Goal: Transaction & Acquisition: Purchase product/service

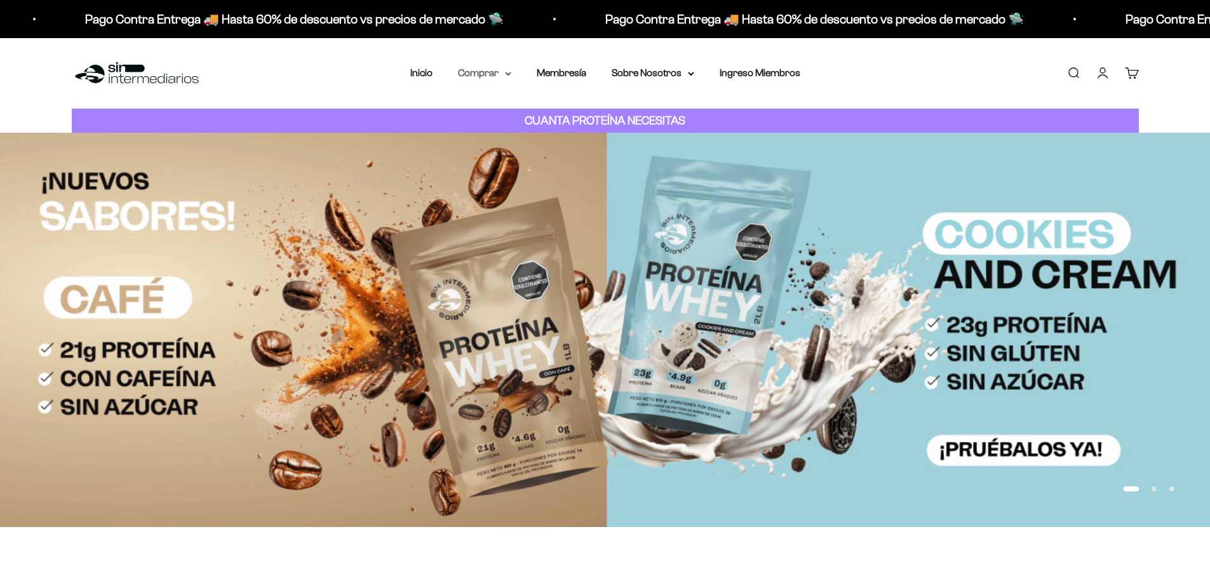
click at [506, 78] on summary "Comprar" at bounding box center [484, 73] width 53 height 17
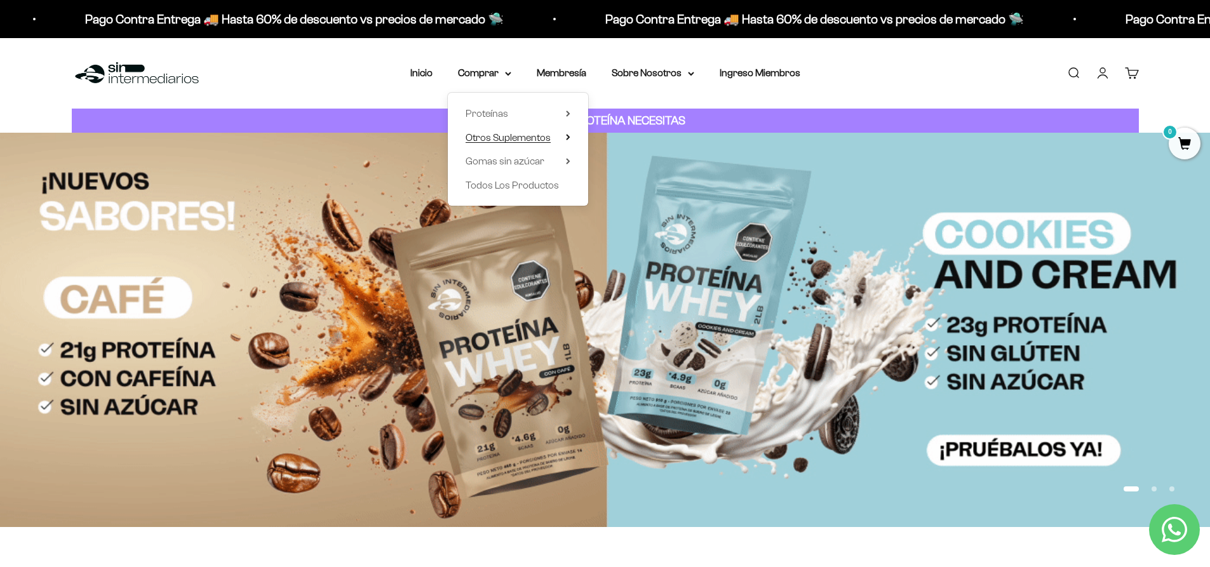
click at [569, 138] on icon at bounding box center [568, 137] width 3 height 5
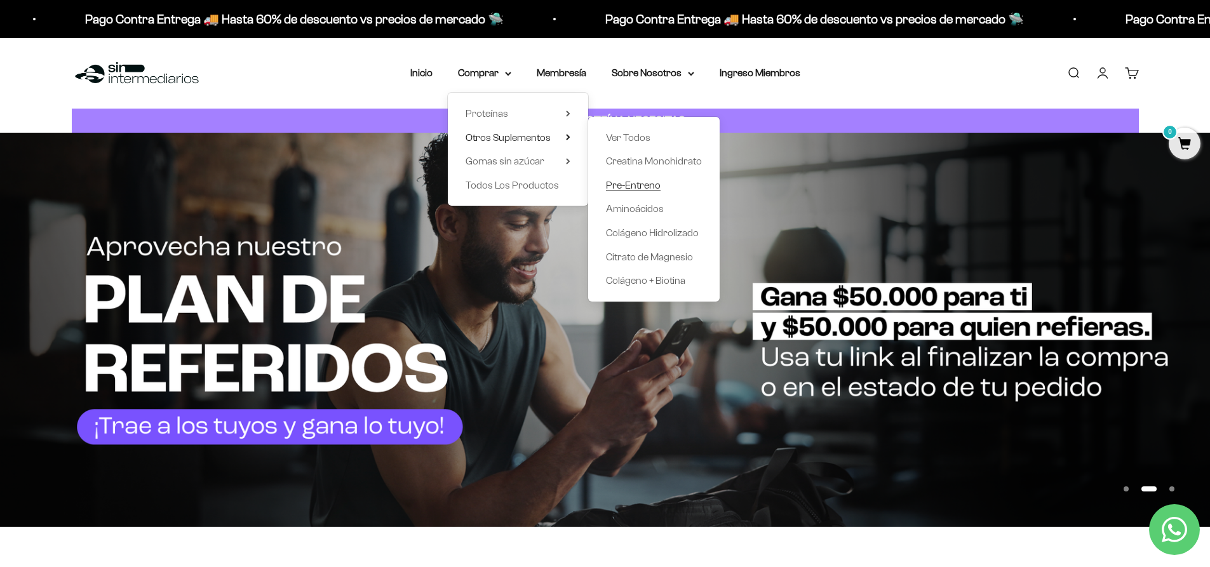
click at [637, 183] on span "Pre-Entreno" at bounding box center [633, 185] width 55 height 11
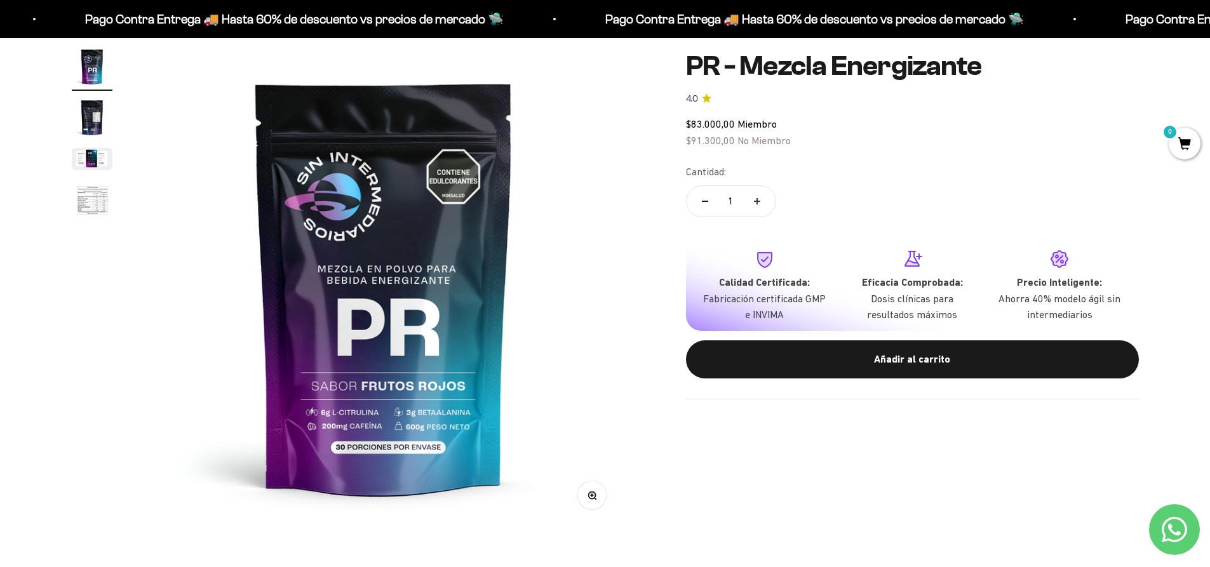
click at [90, 224] on button "Ir al artículo 4" at bounding box center [92, 203] width 41 height 46
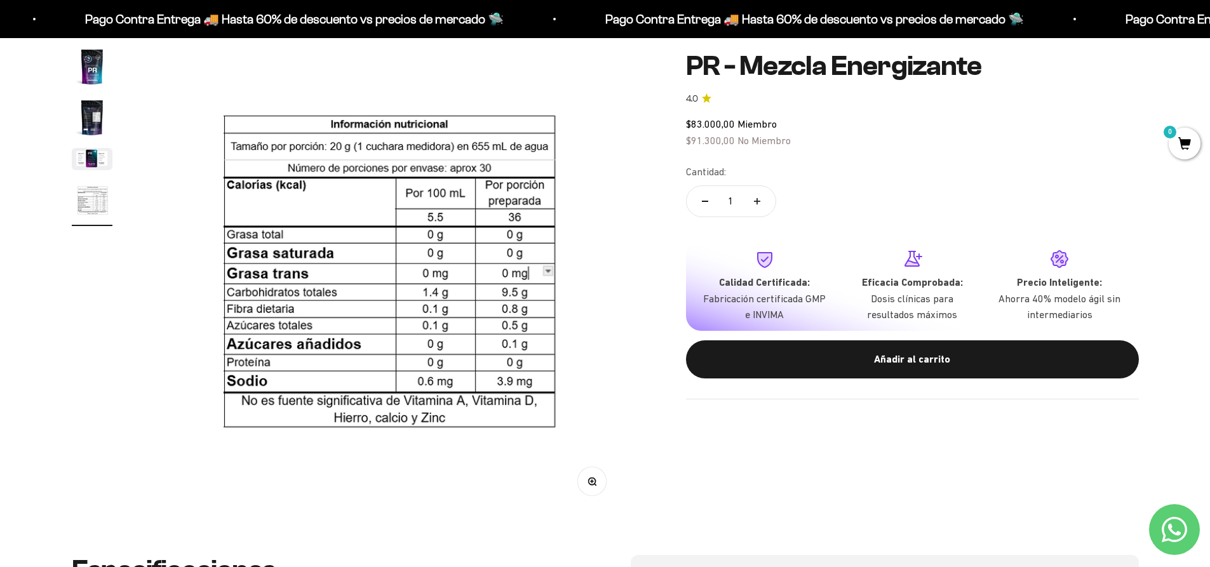
scroll to position [0, 1493]
click at [99, 162] on img "Ir al artículo 3" at bounding box center [92, 159] width 41 height 22
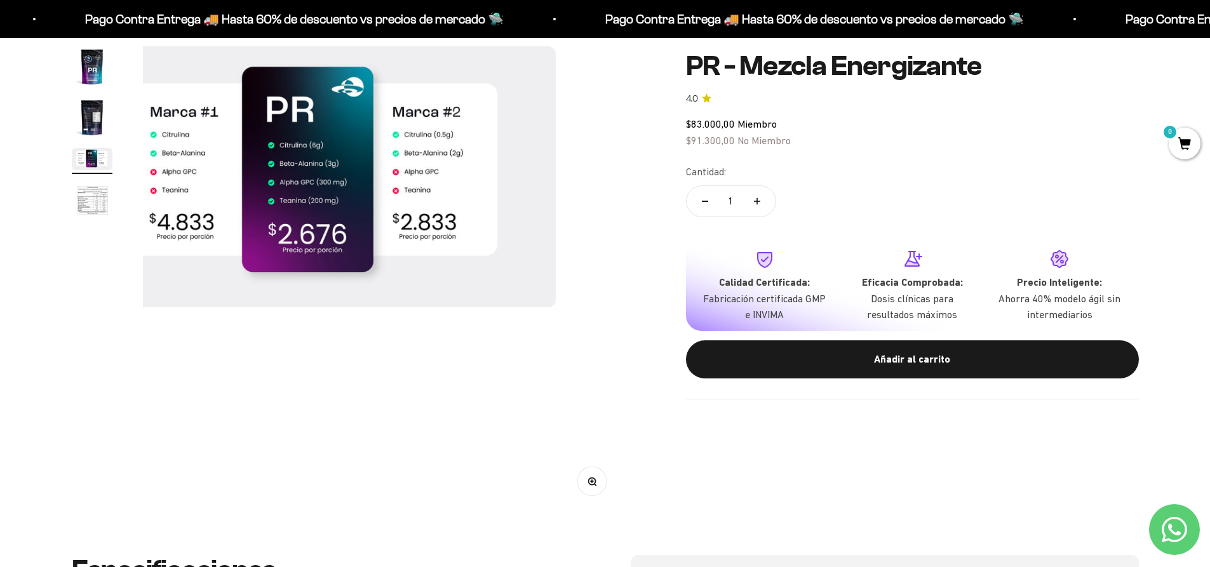
scroll to position [0, 995]
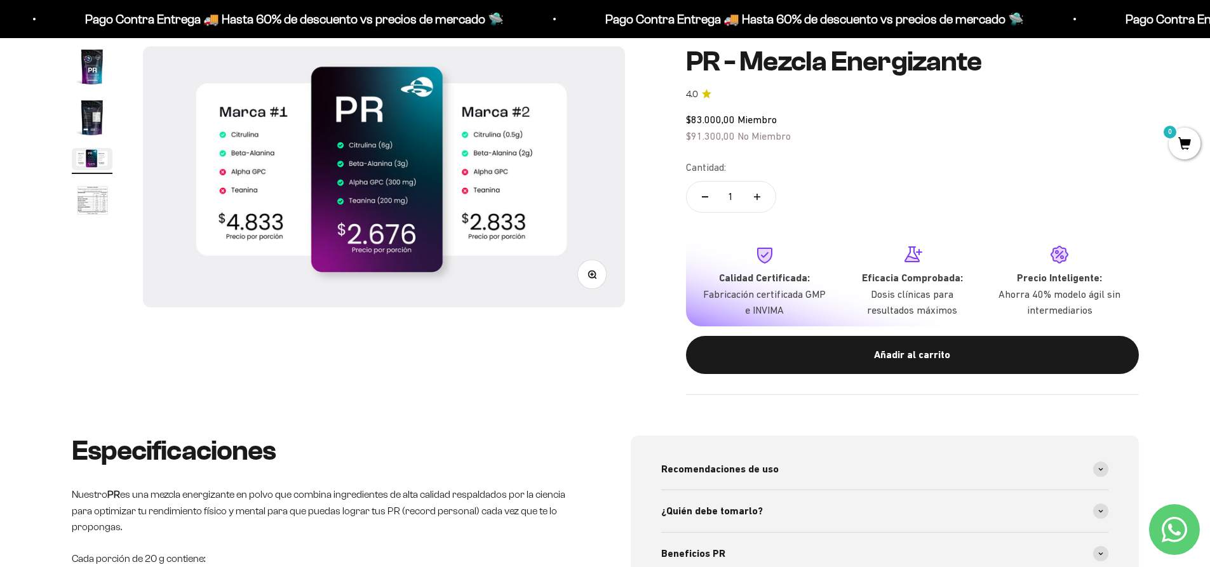
click at [91, 71] on img "Ir al artículo 1" at bounding box center [92, 66] width 41 height 41
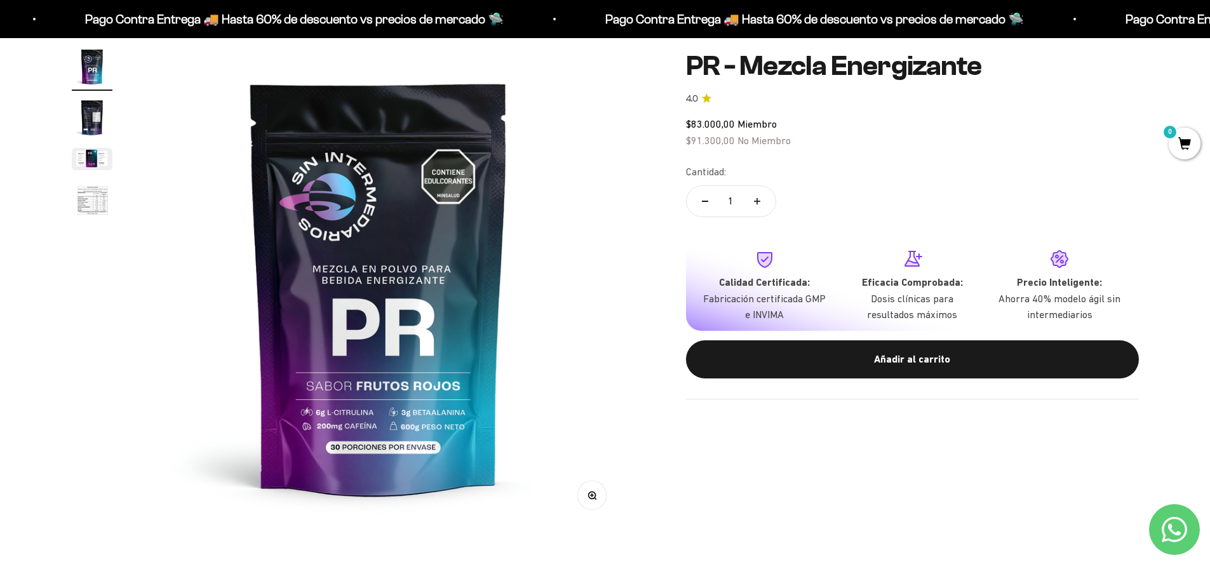
scroll to position [0, 0]
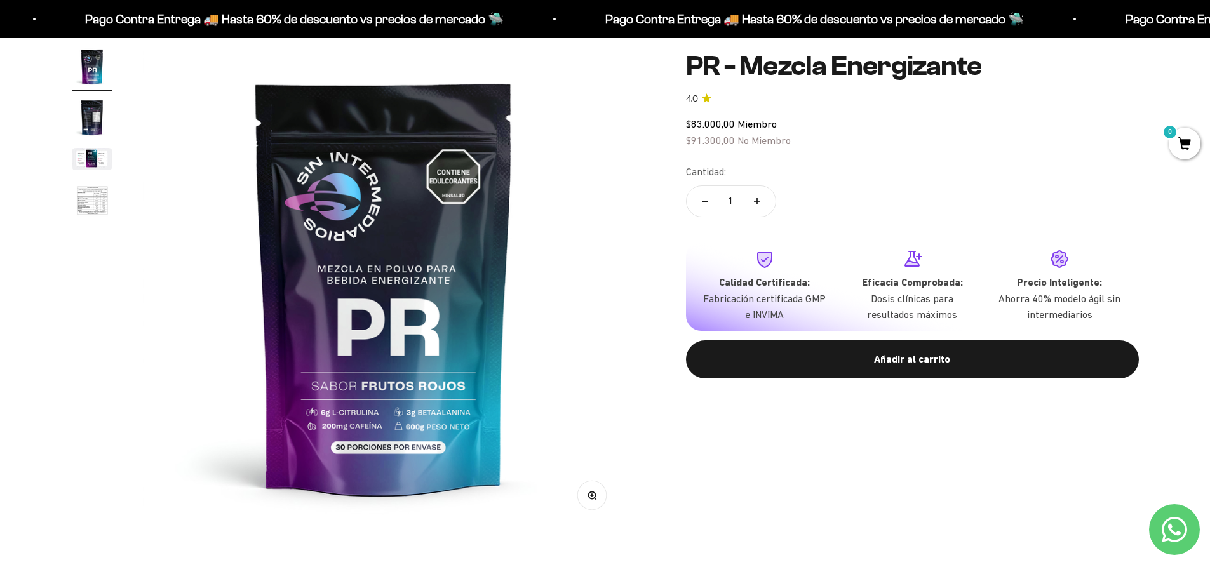
click at [102, 117] on img "Ir al artículo 2" at bounding box center [92, 117] width 41 height 41
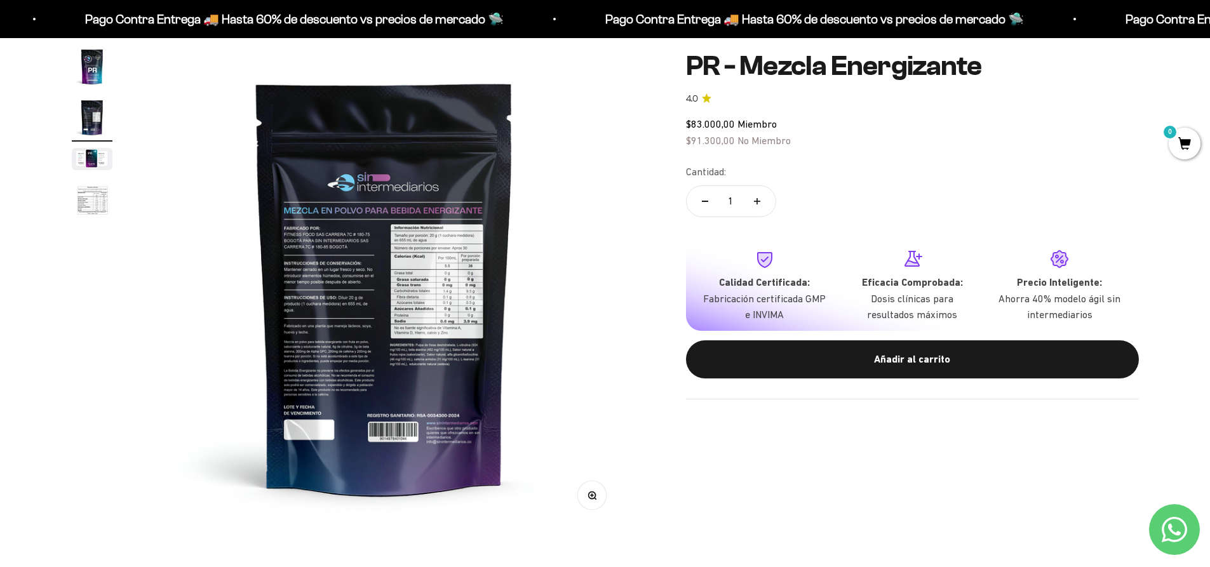
scroll to position [0, 498]
click at [114, 58] on product-gallery "Zoom Ir al artículo 1 Ir al artículo 2 Ir al artículo 3 Ir al artículo 4" at bounding box center [348, 287] width 553 height 482
click at [103, 64] on img "Ir al artículo 1" at bounding box center [92, 66] width 41 height 41
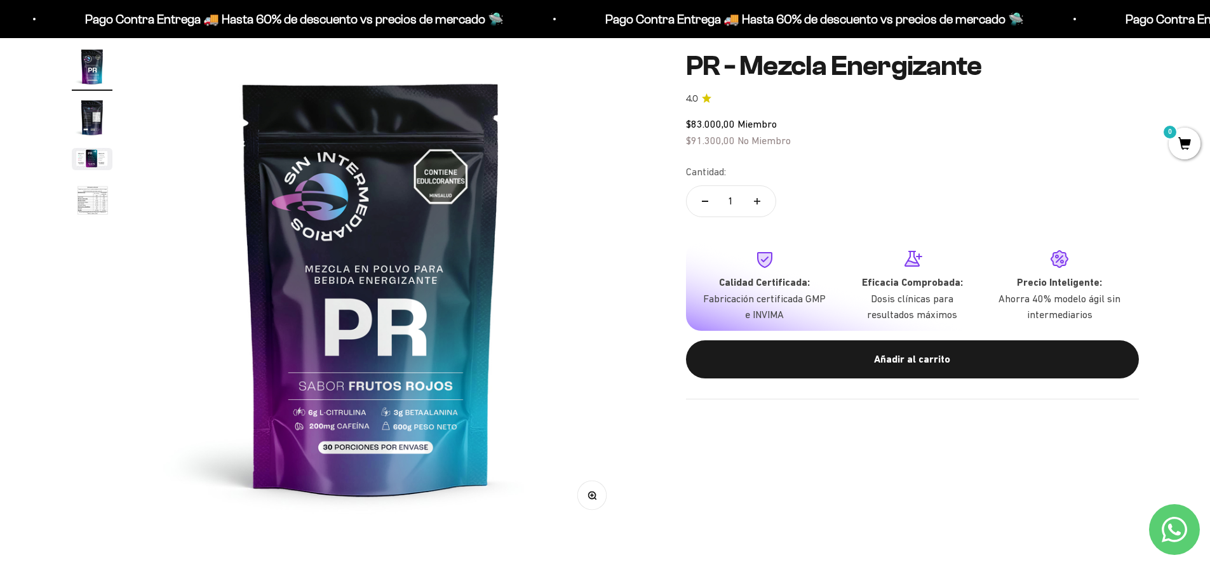
click at [85, 148] on img "Ir al artículo 3" at bounding box center [92, 159] width 41 height 22
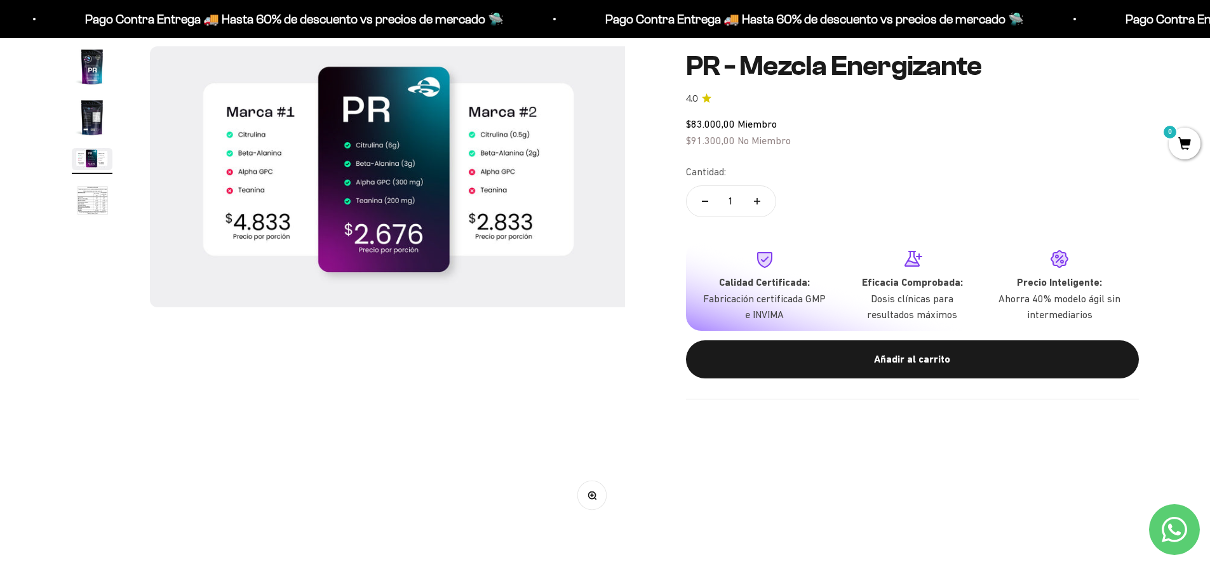
scroll to position [0, 995]
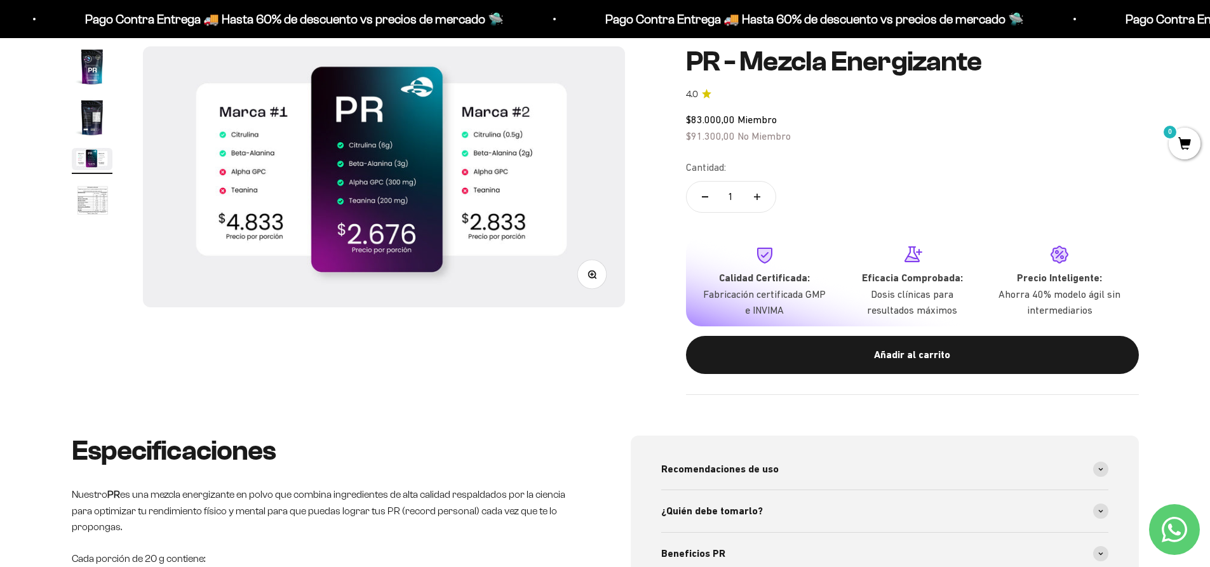
click at [86, 55] on img "Ir al artículo 1" at bounding box center [92, 66] width 41 height 41
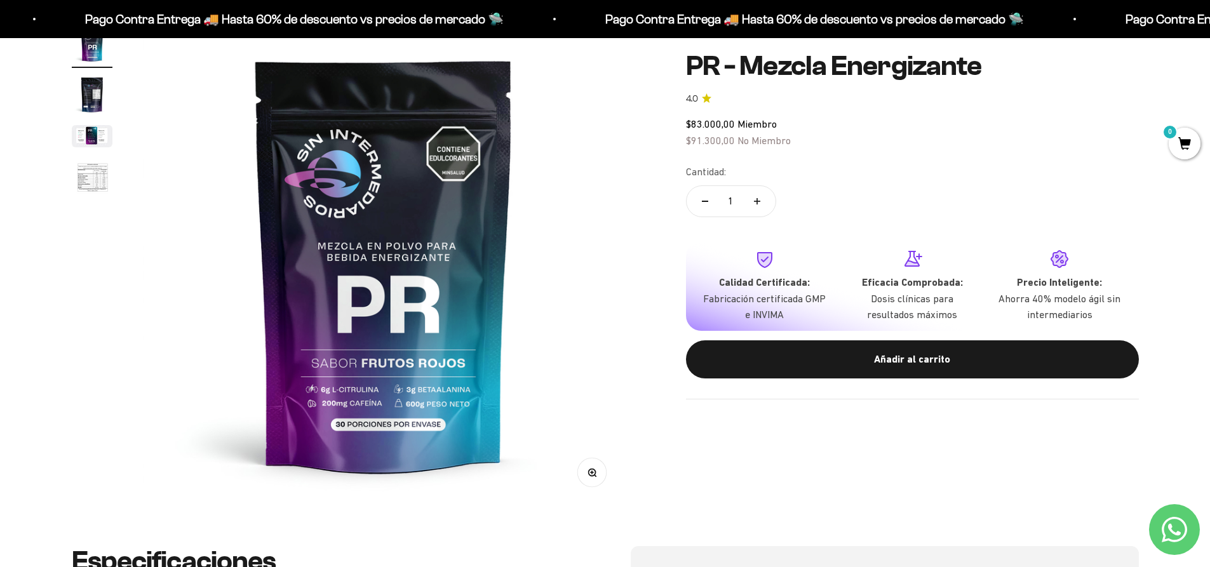
scroll to position [127, 0]
